Goal: Use online tool/utility: Utilize a website feature to perform a specific function

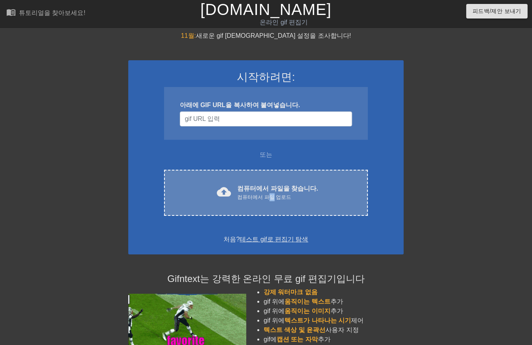
click at [273, 193] on div "컴퓨터에서 파일 업로드" at bounding box center [277, 197] width 81 height 8
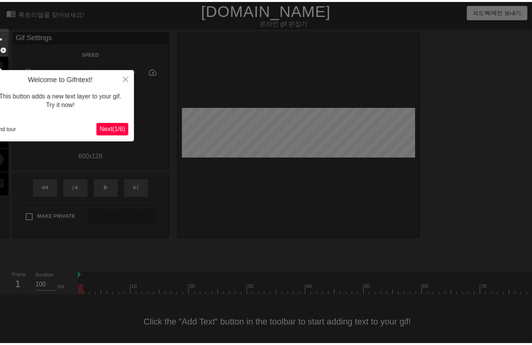
scroll to position [12, 0]
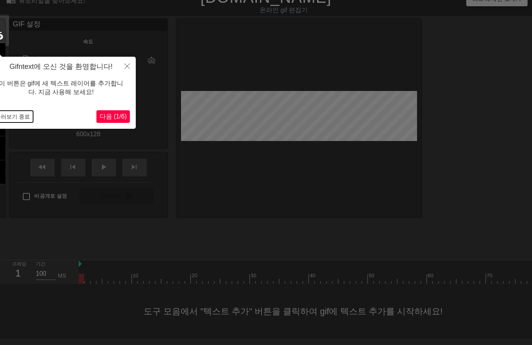
click at [20, 116] on button "둘러보기 종료" at bounding box center [12, 117] width 41 height 12
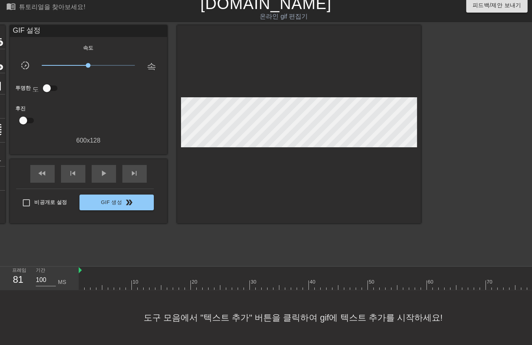
drag, startPoint x: 83, startPoint y: 277, endPoint x: 414, endPoint y: 280, distance: 331.3
click at [532, 259] on html "menu_book 튜토리얼을 찾아보세요! [DOMAIN_NAME] 온라인 gif 편집기 피드백/제안 보내기 타이틀 add_circle 이미지 …" at bounding box center [266, 169] width 532 height 351
drag, startPoint x: 272, startPoint y: 274, endPoint x: 270, endPoint y: 279, distance: 5.8
click at [272, 280] on div at bounding box center [357, 285] width 1139 height 10
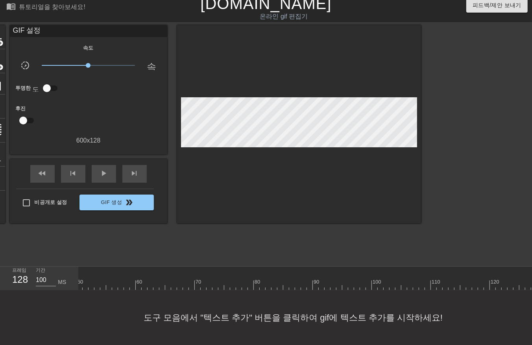
drag, startPoint x: 270, startPoint y: 279, endPoint x: 526, endPoint y: 277, distance: 255.3
click at [532, 273] on html "menu_book 튜토리얼을 찾아보세요! [DOMAIN_NAME] 온라인 gif 편집기 피드백/제안 보내기 타이틀 add_circle 이미지 …" at bounding box center [266, 169] width 532 height 351
drag, startPoint x: 515, startPoint y: 277, endPoint x: 522, endPoint y: 279, distance: 6.6
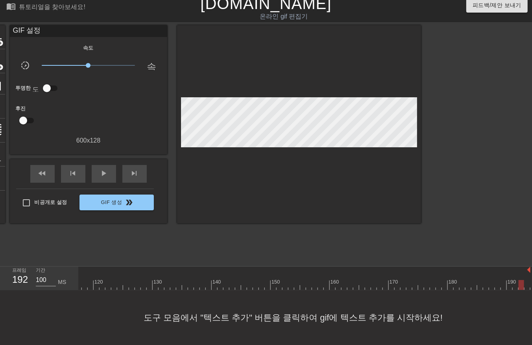
drag, startPoint x: 492, startPoint y: 283, endPoint x: 450, endPoint y: 281, distance: 41.8
drag, startPoint x: 437, startPoint y: 280, endPoint x: 414, endPoint y: 281, distance: 23.2
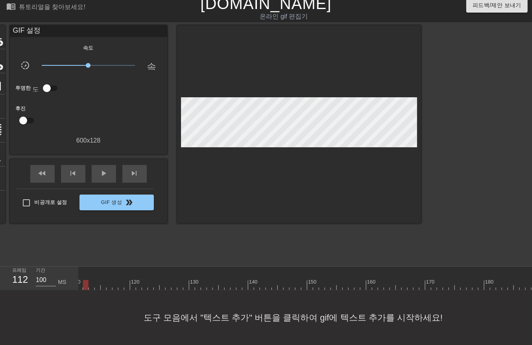
drag, startPoint x: 366, startPoint y: 282, endPoint x: 86, endPoint y: 303, distance: 280.9
click at [86, 303] on div "menu_book 튜토리얼을 찾아보세요! [DOMAIN_NAME] 온라인 gif 편집기 피드백/제안 보내기 타이틀 add_circle 이미지 …" at bounding box center [266, 169] width 532 height 351
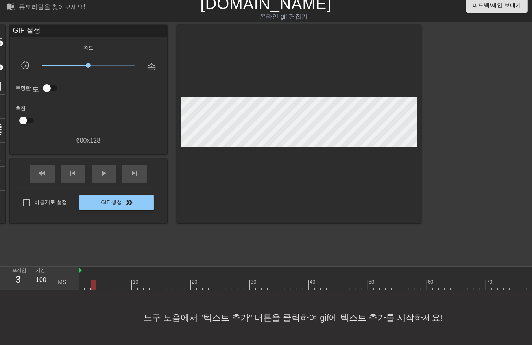
click at [102, 168] on span "play_arrow" at bounding box center [103, 172] width 9 height 9
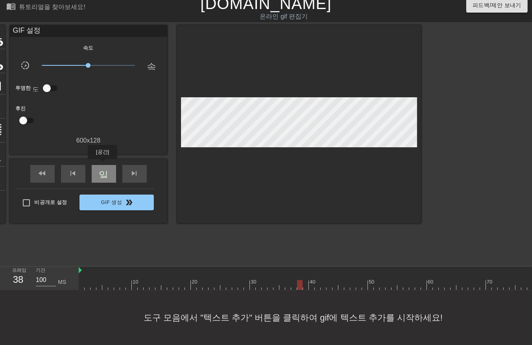
click at [102, 168] on span "일시 중지" at bounding box center [103, 172] width 9 height 9
drag, startPoint x: 93, startPoint y: 277, endPoint x: 94, endPoint y: 282, distance: 5.0
drag, startPoint x: 98, startPoint y: 277, endPoint x: 99, endPoint y: 285, distance: 8.3
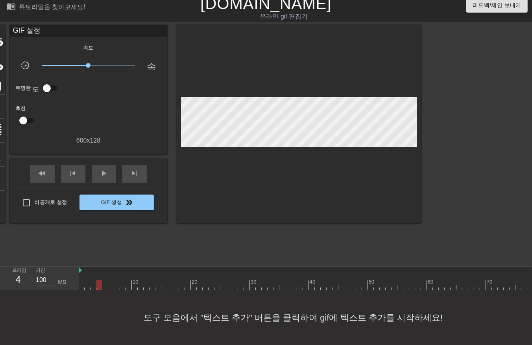
drag, startPoint x: 109, startPoint y: 277, endPoint x: 109, endPoint y: 282, distance: 5.1
drag, startPoint x: 116, startPoint y: 278, endPoint x: 119, endPoint y: 282, distance: 5.4
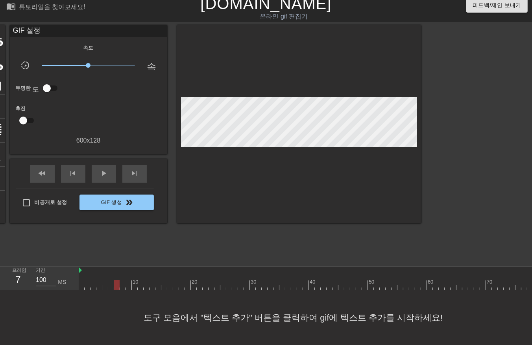
drag, startPoint x: 131, startPoint y: 279, endPoint x: 138, endPoint y: 286, distance: 10.0
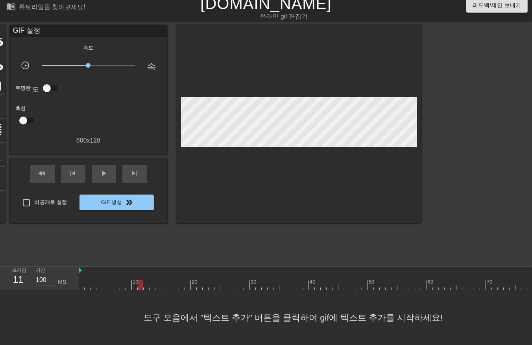
drag, startPoint x: 139, startPoint y: 279, endPoint x: 142, endPoint y: 282, distance: 4.7
drag, startPoint x: 144, startPoint y: 278, endPoint x: 150, endPoint y: 282, distance: 6.2
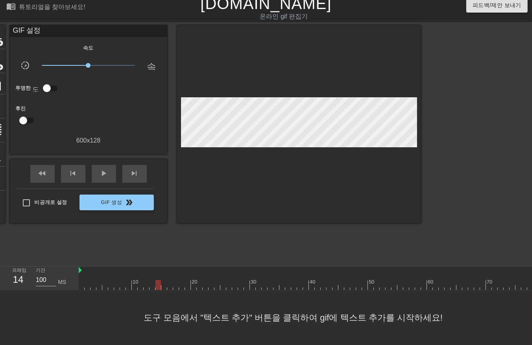
drag, startPoint x: 156, startPoint y: 280, endPoint x: 159, endPoint y: 284, distance: 5.4
drag, startPoint x: 168, startPoint y: 279, endPoint x: 168, endPoint y: 284, distance: 4.4
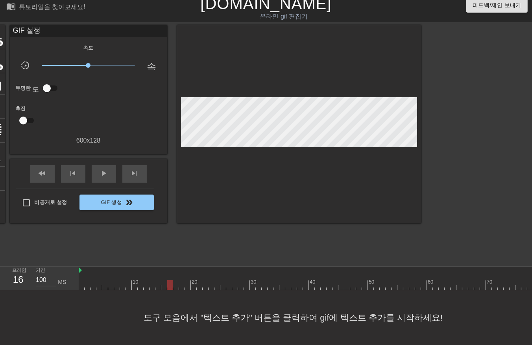
drag, startPoint x: 174, startPoint y: 280, endPoint x: 176, endPoint y: 283, distance: 4.1
drag, startPoint x: 186, startPoint y: 279, endPoint x: 187, endPoint y: 283, distance: 4.7
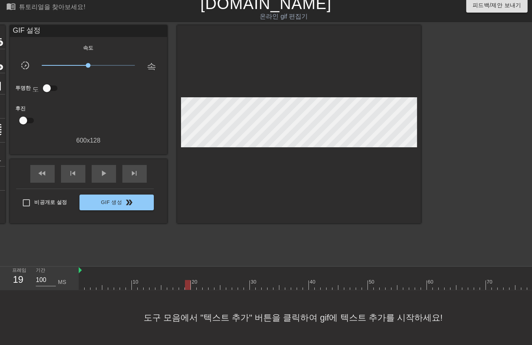
drag, startPoint x: 216, startPoint y: 278, endPoint x: 216, endPoint y: 284, distance: 6.3
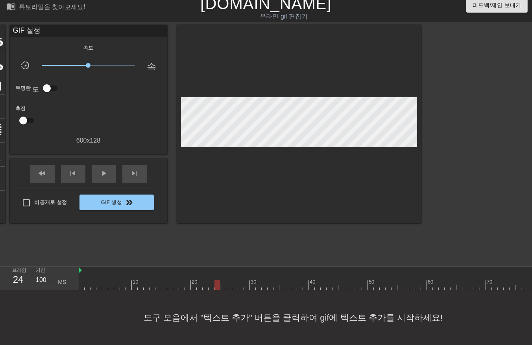
drag, startPoint x: 221, startPoint y: 278, endPoint x: 221, endPoint y: 282, distance: 4.3
drag, startPoint x: 233, startPoint y: 278, endPoint x: 234, endPoint y: 283, distance: 5.1
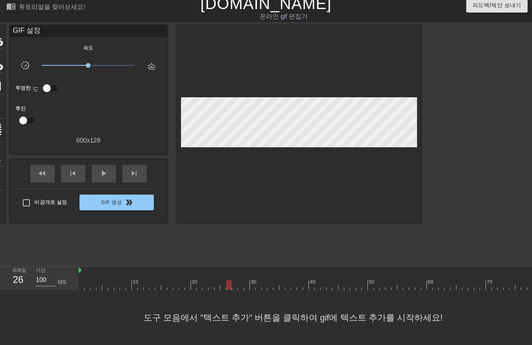
drag, startPoint x: 251, startPoint y: 279, endPoint x: 250, endPoint y: 286, distance: 7.1
click at [249, 284] on div "10 20 30 40 50 60 70 80 90 100 110 120 130 140 150 160" at bounding box center [305, 278] width 453 height 24
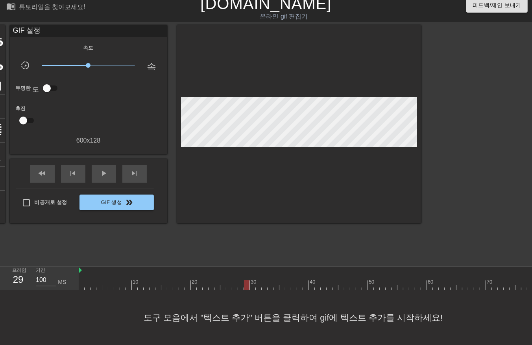
drag, startPoint x: 258, startPoint y: 280, endPoint x: 267, endPoint y: 284, distance: 10.0
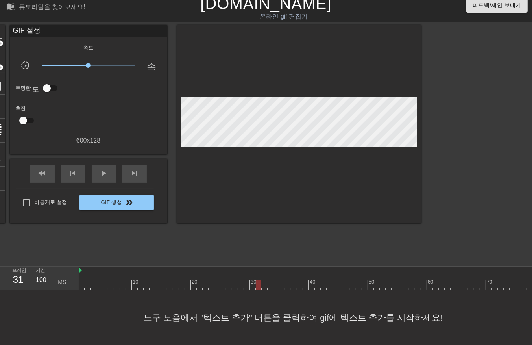
drag, startPoint x: 275, startPoint y: 279, endPoint x: 281, endPoint y: 284, distance: 7.5
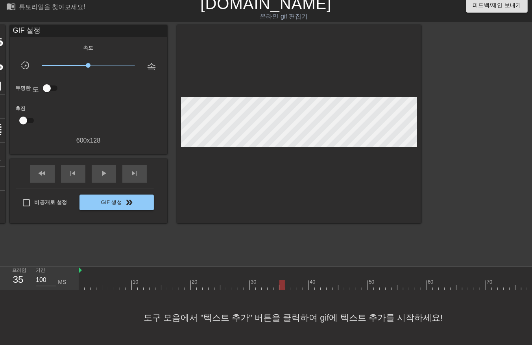
drag, startPoint x: 305, startPoint y: 280, endPoint x: 305, endPoint y: 284, distance: 4.7
click at [305, 284] on div "10 20 30 40 50 60 70 80 90 100 110 120 130 140 150 160" at bounding box center [305, 278] width 453 height 24
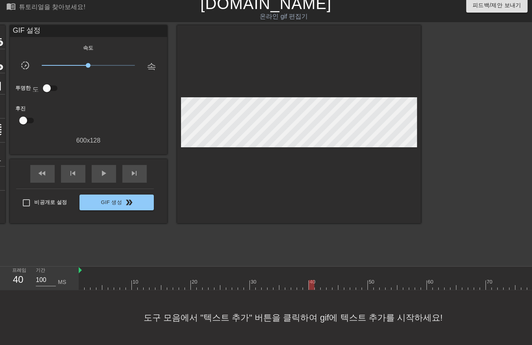
drag, startPoint x: 311, startPoint y: 279, endPoint x: 314, endPoint y: 284, distance: 4.9
drag, startPoint x: 317, startPoint y: 280, endPoint x: 317, endPoint y: 286, distance: 5.9
click at [317, 284] on div "10 20 30 40 50 60 70 80 90 100 110 120 130 140 150 160" at bounding box center [305, 278] width 453 height 24
drag, startPoint x: 324, startPoint y: 280, endPoint x: 329, endPoint y: 286, distance: 8.4
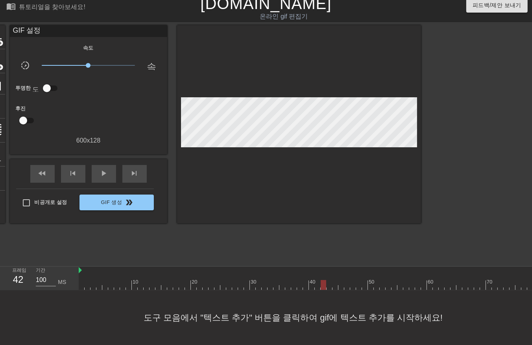
drag, startPoint x: 328, startPoint y: 278, endPoint x: 330, endPoint y: 284, distance: 6.2
drag, startPoint x: 340, startPoint y: 277, endPoint x: 343, endPoint y: 283, distance: 6.4
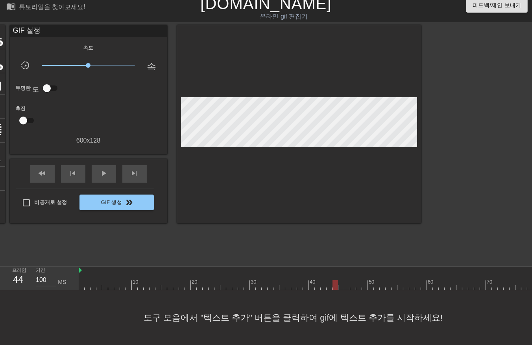
drag, startPoint x: 345, startPoint y: 277, endPoint x: 347, endPoint y: 285, distance: 8.1
drag, startPoint x: 358, startPoint y: 278, endPoint x: 359, endPoint y: 282, distance: 4.5
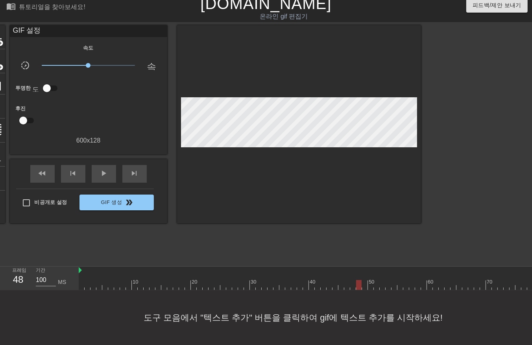
drag, startPoint x: 376, startPoint y: 279, endPoint x: 376, endPoint y: 283, distance: 4.7
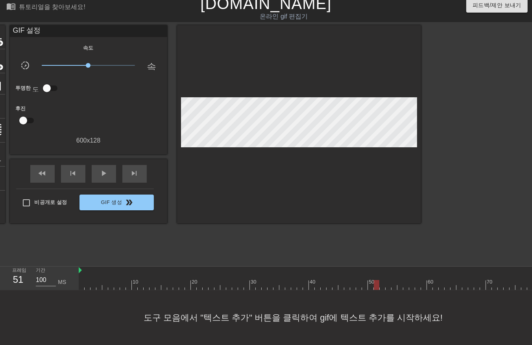
drag, startPoint x: 382, startPoint y: 278, endPoint x: 383, endPoint y: 285, distance: 6.8
click at [382, 284] on div "10 20 30 40 50 60 70 80 90 100 110 120 130 140 150 160" at bounding box center [305, 278] width 453 height 24
drag, startPoint x: 387, startPoint y: 277, endPoint x: 391, endPoint y: 281, distance: 5.3
drag, startPoint x: 394, startPoint y: 279, endPoint x: 396, endPoint y: 285, distance: 6.5
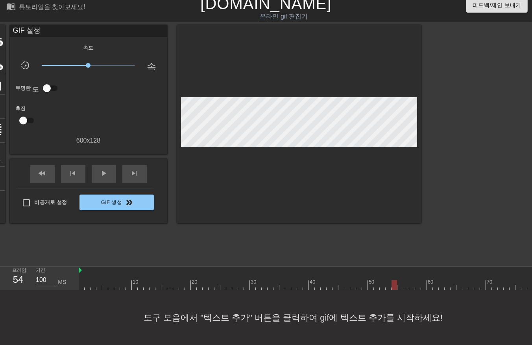
drag, startPoint x: 400, startPoint y: 279, endPoint x: 399, endPoint y: 284, distance: 5.1
click at [399, 284] on div "10 20 30 40 50 60 70 80 90 100 110 120 130 140 150 160" at bounding box center [305, 278] width 453 height 24
drag, startPoint x: 405, startPoint y: 277, endPoint x: 405, endPoint y: 282, distance: 4.7
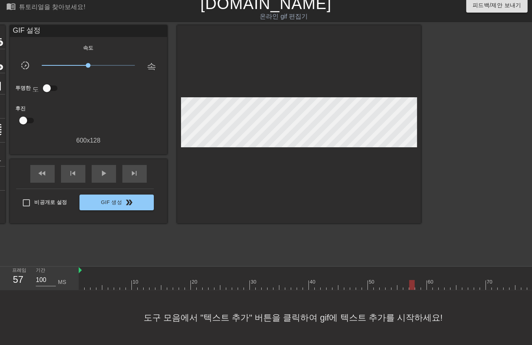
drag, startPoint x: 411, startPoint y: 279, endPoint x: 412, endPoint y: 288, distance: 9.6
drag, startPoint x: 418, startPoint y: 278, endPoint x: 417, endPoint y: 284, distance: 6.0
click at [417, 284] on div "10 20 30 40 50 60 70 80 90 100 110 120 130 140 150 160" at bounding box center [305, 278] width 453 height 24
drag, startPoint x: 422, startPoint y: 277, endPoint x: 421, endPoint y: 282, distance: 5.1
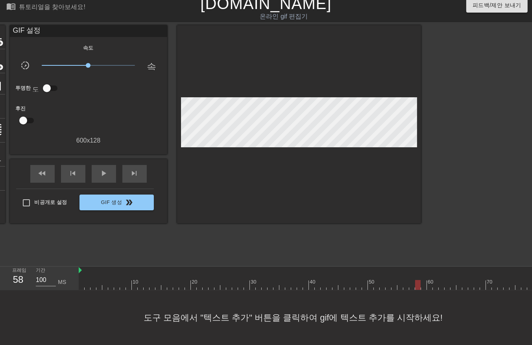
drag, startPoint x: 430, startPoint y: 277, endPoint x: 430, endPoint y: 286, distance: 9.5
click at [427, 284] on div "10 20 30 40 50 60 70 80 90 100 110 120 130 140 150 160" at bounding box center [305, 278] width 453 height 24
drag, startPoint x: 435, startPoint y: 278, endPoint x: 438, endPoint y: 285, distance: 7.4
click at [434, 284] on div "10 20 30 40 50 60 70 80 90 100 110 120 130 140 150 160" at bounding box center [305, 278] width 453 height 24
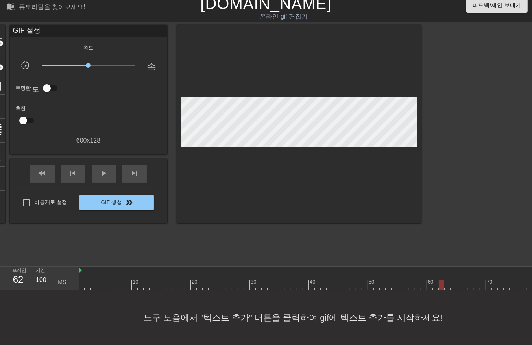
drag, startPoint x: 441, startPoint y: 280, endPoint x: 441, endPoint y: 284, distance: 4.0
drag, startPoint x: 446, startPoint y: 280, endPoint x: 445, endPoint y: 285, distance: 4.8
click at [445, 285] on div "10 20 30 40 50 60 70 80 90 100 110 120 130 140 150 160" at bounding box center [305, 278] width 453 height 24
drag, startPoint x: 451, startPoint y: 280, endPoint x: 449, endPoint y: 286, distance: 6.5
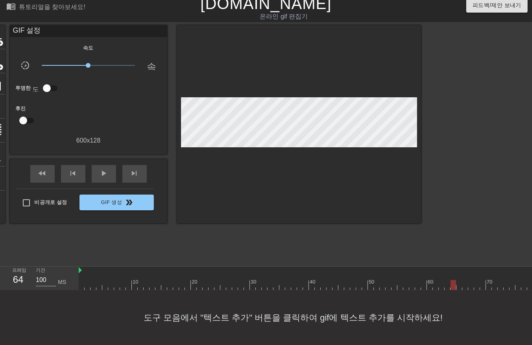
click at [450, 285] on div "10 20 30 40 50 60 70 80 90 100 110 120 130 140 150 160" at bounding box center [305, 278] width 453 height 24
drag, startPoint x: 457, startPoint y: 277, endPoint x: 461, endPoint y: 281, distance: 5.8
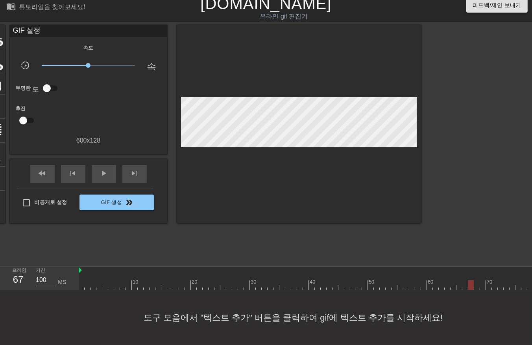
drag, startPoint x: 469, startPoint y: 279, endPoint x: 473, endPoint y: 284, distance: 6.7
drag, startPoint x: 475, startPoint y: 277, endPoint x: 475, endPoint y: 284, distance: 6.3
drag, startPoint x: 483, startPoint y: 277, endPoint x: 486, endPoint y: 283, distance: 7.0
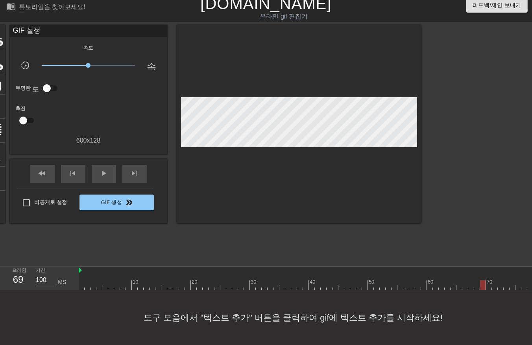
drag, startPoint x: 489, startPoint y: 280, endPoint x: 489, endPoint y: 284, distance: 4.0
drag, startPoint x: 494, startPoint y: 277, endPoint x: 495, endPoint y: 284, distance: 6.7
click at [495, 284] on div "10 20 30 40 50 60 70 80 90 100 110 120 130 140 150 160" at bounding box center [305, 278] width 453 height 24
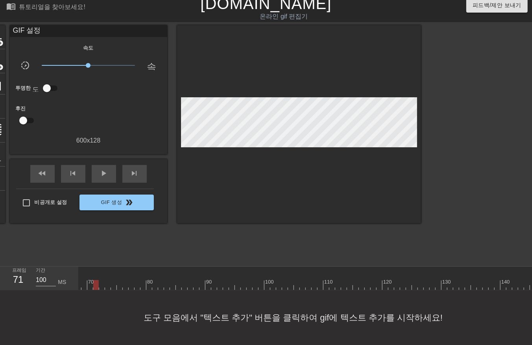
scroll to position [0, 399]
click at [100, 280] on div at bounding box center [248, 285] width 1139 height 10
drag, startPoint x: 105, startPoint y: 277, endPoint x: 107, endPoint y: 282, distance: 6.1
click at [105, 281] on div at bounding box center [248, 285] width 1139 height 10
drag, startPoint x: 111, startPoint y: 278, endPoint x: 112, endPoint y: 283, distance: 5.6
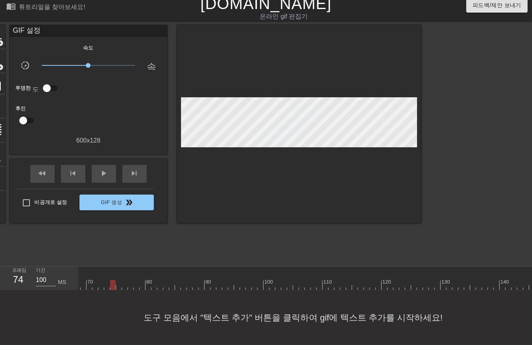
click at [112, 282] on div at bounding box center [248, 285] width 1139 height 10
drag, startPoint x: 118, startPoint y: 280, endPoint x: 119, endPoint y: 285, distance: 5.5
click at [118, 283] on div "10 20 30 40 50 60 70 80 90 100 110 120 130 140 150 160" at bounding box center [248, 278] width 1139 height 24
drag, startPoint x: 123, startPoint y: 279, endPoint x: 123, endPoint y: 283, distance: 4.7
click at [123, 282] on div at bounding box center [248, 285] width 1139 height 10
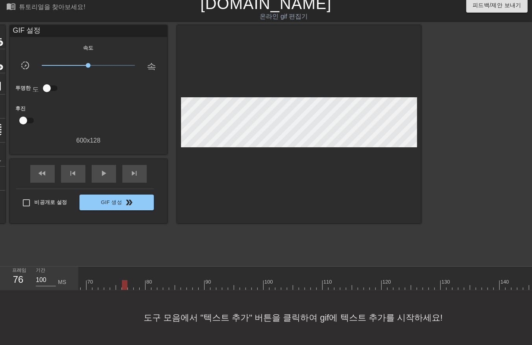
drag, startPoint x: 130, startPoint y: 280, endPoint x: 130, endPoint y: 284, distance: 4.3
click at [130, 283] on div "10 20 30 40 50 60 70 80 90 100 110 120 130 140 150 160" at bounding box center [248, 278] width 1139 height 24
click at [136, 281] on div at bounding box center [248, 285] width 1139 height 10
drag, startPoint x: 142, startPoint y: 280, endPoint x: 147, endPoint y: 284, distance: 6.1
click at [142, 282] on div at bounding box center [248, 285] width 1139 height 10
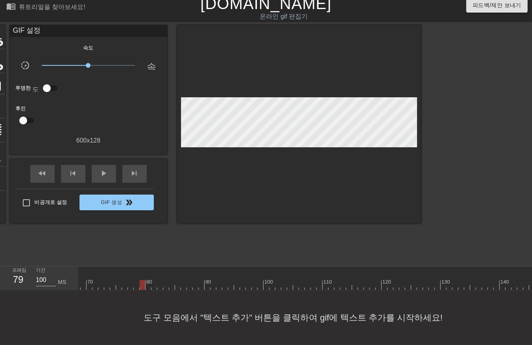
drag, startPoint x: 148, startPoint y: 280, endPoint x: 148, endPoint y: 284, distance: 4.4
click at [148, 284] on div "10 20 30 40 50 60 70 80 90 100 110 120 130 140 150 160" at bounding box center [305, 278] width 453 height 24
drag, startPoint x: 153, startPoint y: 279, endPoint x: 154, endPoint y: 284, distance: 5.2
click at [154, 284] on div "10 20 30 40 50 60 70 80 90 100 110 120 130 140 150 160" at bounding box center [305, 278] width 453 height 24
drag, startPoint x: 159, startPoint y: 279, endPoint x: 162, endPoint y: 284, distance: 5.8
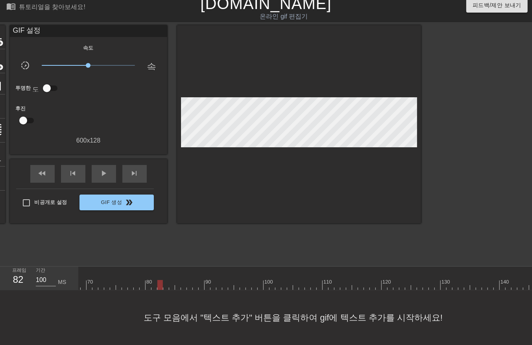
click at [159, 282] on div at bounding box center [248, 285] width 1139 height 10
click at [163, 281] on div at bounding box center [248, 285] width 1139 height 10
click at [170, 281] on div at bounding box center [248, 285] width 1139 height 10
drag, startPoint x: 177, startPoint y: 277, endPoint x: 180, endPoint y: 286, distance: 9.5
click at [178, 282] on div at bounding box center [248, 285] width 1139 height 10
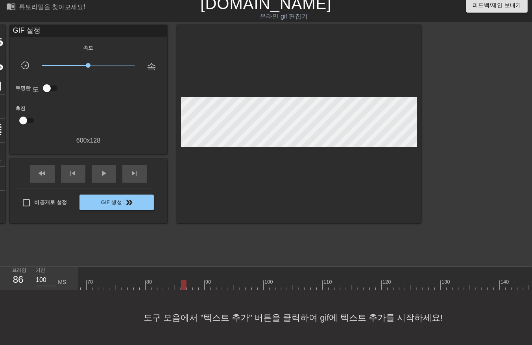
drag, startPoint x: 184, startPoint y: 277, endPoint x: 182, endPoint y: 284, distance: 7.3
click at [183, 282] on div at bounding box center [248, 285] width 1139 height 10
click at [188, 282] on div at bounding box center [248, 285] width 1139 height 10
click at [193, 280] on div at bounding box center [248, 285] width 1139 height 10
click at [201, 280] on div at bounding box center [248, 285] width 1139 height 10
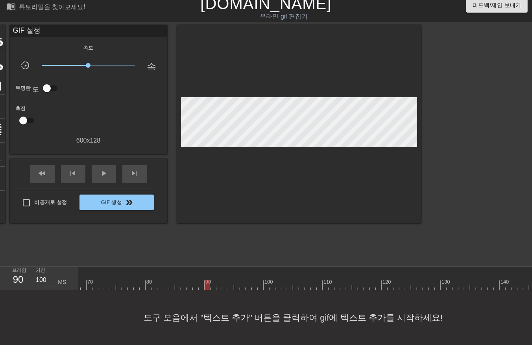
drag, startPoint x: 206, startPoint y: 278, endPoint x: 209, endPoint y: 282, distance: 4.9
click at [206, 282] on div at bounding box center [248, 285] width 1139 height 10
drag, startPoint x: 212, startPoint y: 279, endPoint x: 210, endPoint y: 286, distance: 7.6
click at [211, 282] on div at bounding box center [248, 285] width 1139 height 10
click at [216, 280] on div at bounding box center [248, 285] width 1139 height 10
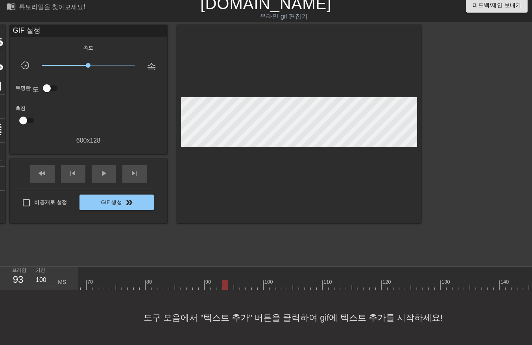
click at [222, 283] on div "10 20 30 40 50 60 70 80 90 100 110 120 130 140 150 160" at bounding box center [248, 278] width 1139 height 24
click at [222, 280] on div at bounding box center [248, 285] width 1139 height 10
click at [230, 280] on div at bounding box center [248, 285] width 1139 height 10
drag, startPoint x: 235, startPoint y: 279, endPoint x: 238, endPoint y: 285, distance: 7.4
click at [236, 281] on div at bounding box center [248, 285] width 1139 height 10
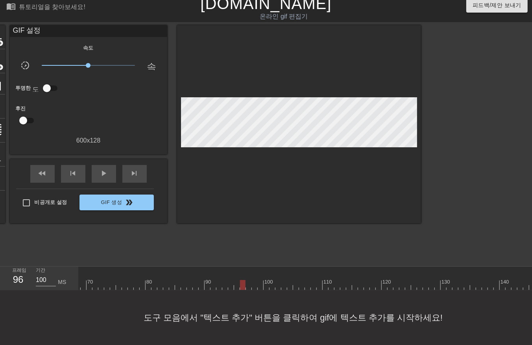
drag, startPoint x: 241, startPoint y: 280, endPoint x: 244, endPoint y: 287, distance: 8.3
click at [242, 283] on div "10 20 30 40 50 60 70 80 90 100 110 120 130 140 150 160" at bounding box center [248, 278] width 1139 height 24
click at [247, 281] on div at bounding box center [248, 285] width 1139 height 10
click at [252, 280] on div at bounding box center [248, 285] width 1139 height 10
drag, startPoint x: 259, startPoint y: 278, endPoint x: 266, endPoint y: 284, distance: 9.7
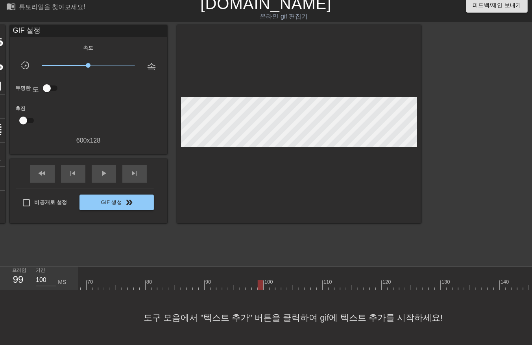
click at [261, 281] on div at bounding box center [248, 285] width 1139 height 10
drag, startPoint x: 265, startPoint y: 278, endPoint x: 268, endPoint y: 285, distance: 7.6
click at [267, 284] on div "10 20 30 40 50 60 70 80 90 100 110 120 130 140 150 160" at bounding box center [305, 278] width 453 height 24
drag, startPoint x: 271, startPoint y: 277, endPoint x: 271, endPoint y: 284, distance: 6.3
click at [271, 282] on div at bounding box center [248, 285] width 1139 height 10
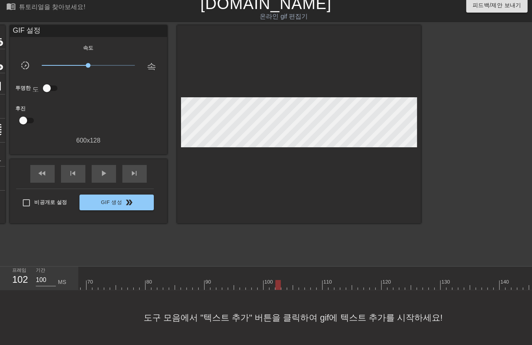
drag, startPoint x: 276, startPoint y: 279, endPoint x: 280, endPoint y: 284, distance: 6.5
click at [276, 280] on div at bounding box center [248, 285] width 1139 height 10
click at [284, 281] on div at bounding box center [248, 285] width 1139 height 10
drag, startPoint x: 290, startPoint y: 277, endPoint x: 289, endPoint y: 281, distance: 4.0
click at [289, 281] on div at bounding box center [248, 285] width 1139 height 10
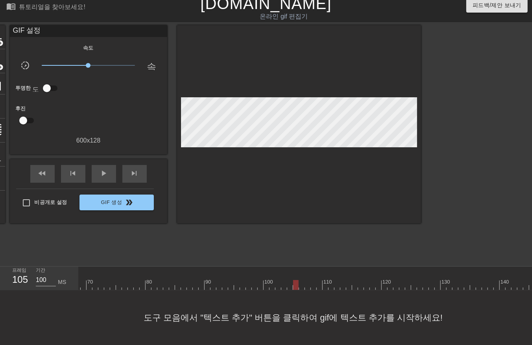
drag, startPoint x: 294, startPoint y: 278, endPoint x: 297, endPoint y: 283, distance: 6.0
click at [294, 281] on div at bounding box center [248, 285] width 1139 height 10
drag, startPoint x: 301, startPoint y: 279, endPoint x: 305, endPoint y: 282, distance: 5.5
click at [301, 281] on div at bounding box center [248, 285] width 1139 height 10
drag, startPoint x: 306, startPoint y: 278, endPoint x: 309, endPoint y: 284, distance: 7.4
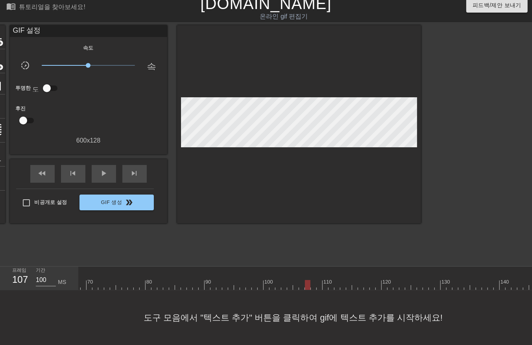
click at [308, 283] on div "10 20 30 40 50 60 70 80 90 100 110 120 130 140 150 160" at bounding box center [248, 278] width 1139 height 24
drag, startPoint x: 311, startPoint y: 278, endPoint x: 313, endPoint y: 282, distance: 5.0
click at [312, 281] on div at bounding box center [248, 285] width 1139 height 10
drag, startPoint x: 317, startPoint y: 276, endPoint x: 320, endPoint y: 282, distance: 7.2
click at [320, 282] on div at bounding box center [248, 285] width 1139 height 10
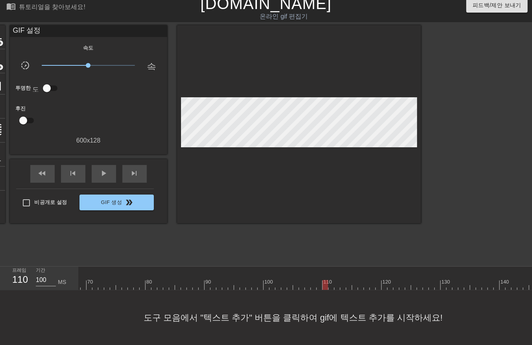
drag, startPoint x: 324, startPoint y: 279, endPoint x: 330, endPoint y: 284, distance: 8.4
click at [323, 280] on div at bounding box center [248, 285] width 1139 height 10
drag, startPoint x: 332, startPoint y: 279, endPoint x: 332, endPoint y: 285, distance: 5.5
click at [332, 282] on div at bounding box center [248, 285] width 1139 height 10
drag, startPoint x: 336, startPoint y: 278, endPoint x: 340, endPoint y: 282, distance: 5.3
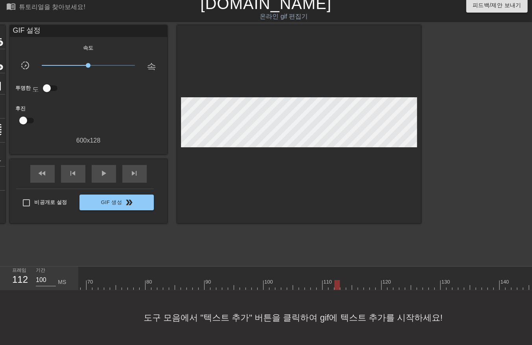
click at [336, 281] on div at bounding box center [248, 285] width 1139 height 10
click at [341, 282] on div at bounding box center [248, 285] width 1139 height 10
drag, startPoint x: 347, startPoint y: 278, endPoint x: 349, endPoint y: 284, distance: 6.1
click at [348, 282] on div at bounding box center [248, 285] width 1139 height 10
drag, startPoint x: 353, startPoint y: 275, endPoint x: 357, endPoint y: 283, distance: 8.8
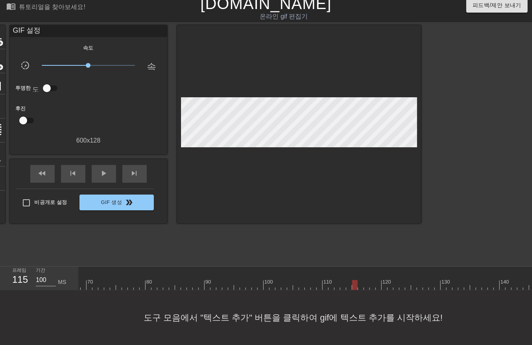
click at [354, 282] on div at bounding box center [248, 285] width 1139 height 10
drag, startPoint x: 358, startPoint y: 278, endPoint x: 364, endPoint y: 282, distance: 6.2
click at [360, 281] on div at bounding box center [248, 285] width 1139 height 10
click at [364, 281] on div at bounding box center [248, 285] width 1139 height 10
drag, startPoint x: 371, startPoint y: 280, endPoint x: 374, endPoint y: 282, distance: 4.3
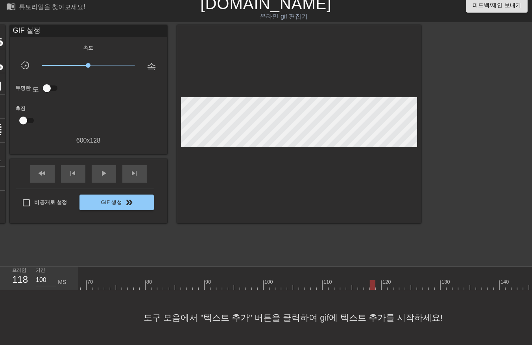
click at [371, 281] on div at bounding box center [248, 285] width 1139 height 10
drag, startPoint x: 378, startPoint y: 278, endPoint x: 379, endPoint y: 284, distance: 5.6
click at [378, 282] on div at bounding box center [248, 285] width 1139 height 10
drag, startPoint x: 383, startPoint y: 278, endPoint x: 383, endPoint y: 282, distance: 4.3
click at [382, 282] on div at bounding box center [248, 285] width 1139 height 10
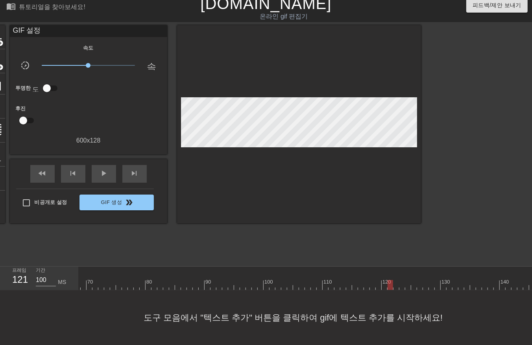
drag, startPoint x: 389, startPoint y: 278, endPoint x: 395, endPoint y: 285, distance: 9.8
click at [390, 283] on div "10 20 30 40 50 60 70 80 90 100 110 120 130 140 150 160" at bounding box center [248, 278] width 1139 height 24
drag, startPoint x: 395, startPoint y: 278, endPoint x: 399, endPoint y: 285, distance: 7.9
click at [398, 284] on div "10 20 30 40 50 60 70 80 90 100 110 120 130 140 150 160" at bounding box center [305, 278] width 453 height 24
drag, startPoint x: 401, startPoint y: 277, endPoint x: 402, endPoint y: 281, distance: 4.0
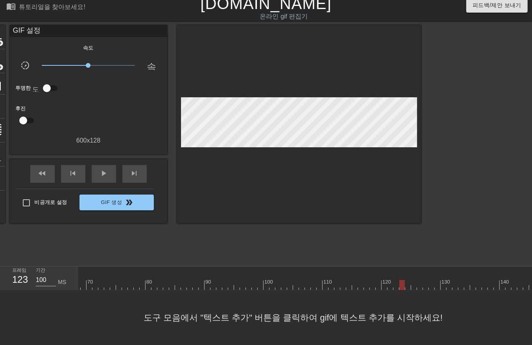
click at [402, 281] on div at bounding box center [248, 285] width 1139 height 10
drag, startPoint x: 407, startPoint y: 278, endPoint x: 409, endPoint y: 285, distance: 7.3
click at [407, 282] on div at bounding box center [248, 285] width 1139 height 10
drag, startPoint x: 412, startPoint y: 278, endPoint x: 417, endPoint y: 285, distance: 8.7
click at [413, 281] on div at bounding box center [248, 285] width 1139 height 10
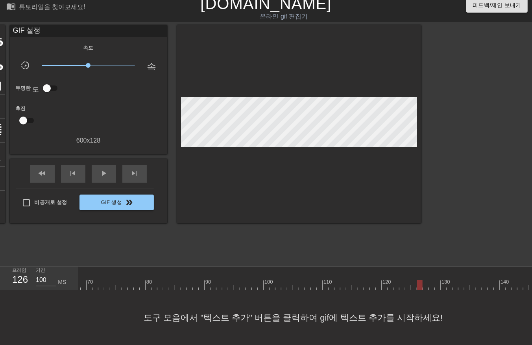
click at [419, 281] on div at bounding box center [248, 285] width 1139 height 10
drag, startPoint x: 426, startPoint y: 279, endPoint x: 425, endPoint y: 283, distance: 4.8
click at [425, 283] on div "10 20 30 40 50 60 70 80 90 100 110 120 130 140 150 160" at bounding box center [248, 278] width 1139 height 24
click at [430, 282] on div at bounding box center [248, 285] width 1139 height 10
drag, startPoint x: 436, startPoint y: 279, endPoint x: 441, endPoint y: 282, distance: 6.3
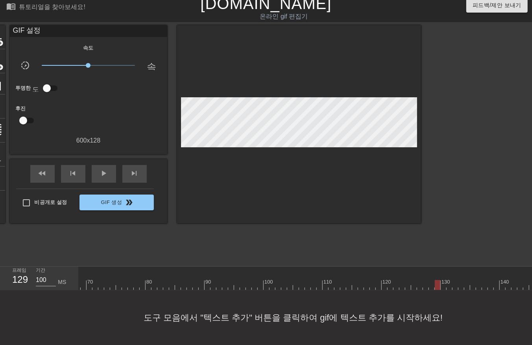
click at [437, 281] on div at bounding box center [248, 285] width 1139 height 10
click at [441, 282] on div at bounding box center [248, 285] width 1139 height 10
drag, startPoint x: 448, startPoint y: 280, endPoint x: 447, endPoint y: 284, distance: 4.1
click at [447, 284] on div "10 20 30 40 50 60 70 80 90 100 110 120 130 140 150 160" at bounding box center [305, 278] width 453 height 24
drag, startPoint x: 454, startPoint y: 278, endPoint x: 457, endPoint y: 284, distance: 6.7
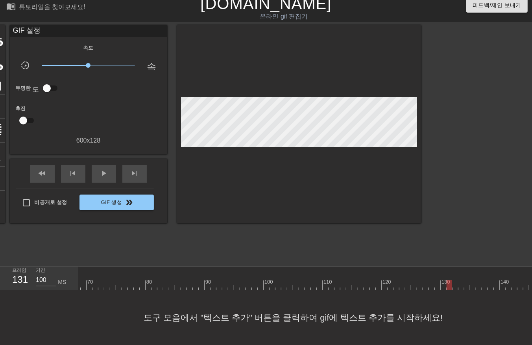
click at [456, 284] on div "10 20 30 40 50 60 70 80 90 100 110 120 130 140 150 160" at bounding box center [305, 278] width 453 height 24
drag
click at [460, 282] on div at bounding box center [248, 285] width 1139 height 10
click at [466, 281] on div at bounding box center [248, 285] width 1139 height 10
click at [470, 280] on div at bounding box center [248, 285] width 1139 height 10
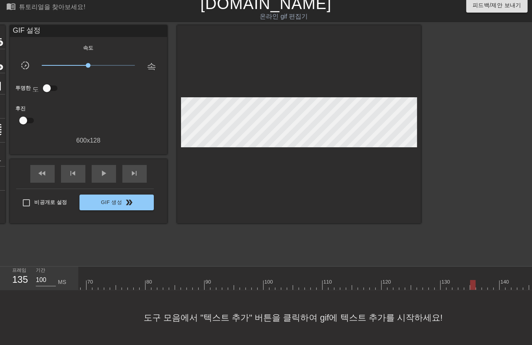
click at [478, 282] on div at bounding box center [248, 285] width 1139 height 10
click at [483, 281] on div at bounding box center [248, 285] width 1139 height 10
click at [489, 282] on div at bounding box center [248, 285] width 1139 height 10
click at [494, 281] on div at bounding box center [248, 285] width 1139 height 10
click at [502, 283] on div "10 20 30 40 50 60 70 80 90 100 110 120 130 140 150 160" at bounding box center [248, 278] width 1139 height 24
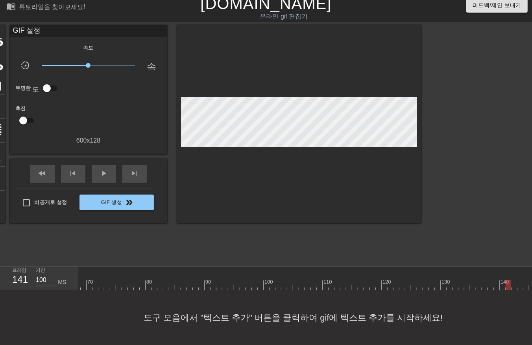
click at [508, 284] on div "10 20 30 40 50 60 70 80 90 100 110 120 130 140 150 160" at bounding box center [305, 278] width 453 height 24
click at [427, 285] on div "10 20 30 40 50 60 70 80 90 100 110 120 130 140 150 160" at bounding box center [305, 278] width 453 height 24
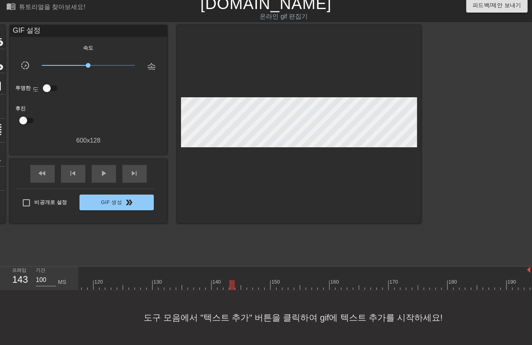
click at [239, 284] on div "10 20 30 40 50 60 70 80 90 100 110 120 130 140 150 160" at bounding box center [305, 278] width 453 height 24
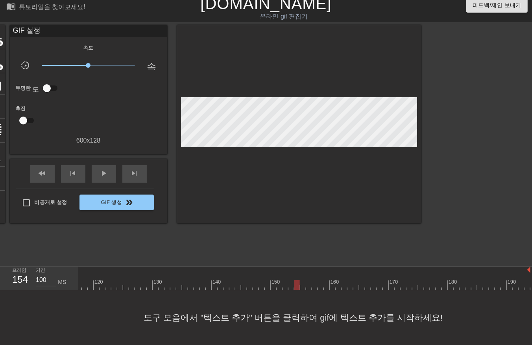
click at [319, 284] on div "10 20 30 40 50 60 70 80 90 100 110 120 130 140 150 160" at bounding box center [305, 278] width 453 height 24
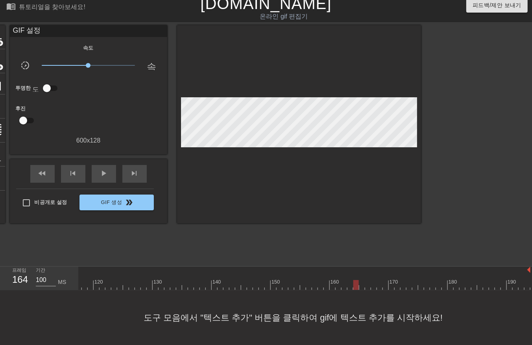
click at [367, 285] on div "10 20 30 40 50 60 70 80 90 100 110 120 130 140 150 160" at bounding box center [305, 278] width 453 height 24
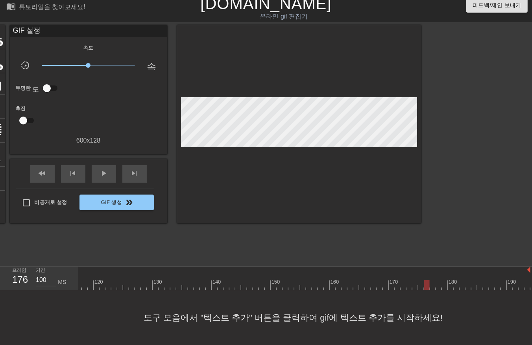
drag, startPoint x: 404, startPoint y: 281, endPoint x: 427, endPoint y: 284, distance: 22.9
click at [427, 284] on div "10 20 30 40 50 60 70 80 90 100 110 120 130 140 150 160" at bounding box center [305, 278] width 453 height 24
drag, startPoint x: 430, startPoint y: 280, endPoint x: 551, endPoint y: 276, distance: 121.2
click at [532, 276] on html "menu_book 튜토리얼을 찾아보세요! [DOMAIN_NAME] 온라인 gif 편집기 피드백/제안 보내기 타이틀 add_circle 이미지 …" at bounding box center [266, 169] width 532 height 351
